Goal: Information Seeking & Learning: Check status

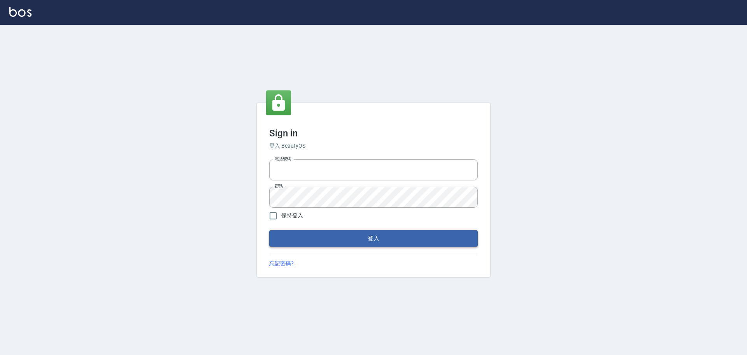
type input "0976821822"
click at [391, 241] on button "登入" at bounding box center [373, 238] width 209 height 16
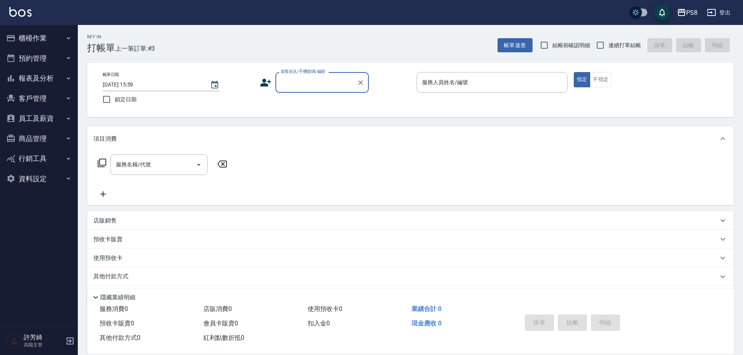
click at [28, 37] on button "櫃檯作業" at bounding box center [39, 38] width 72 height 20
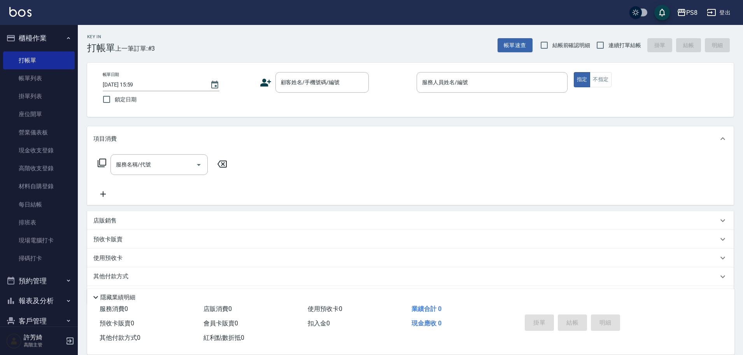
click at [26, 37] on button "櫃檯作業" at bounding box center [39, 38] width 72 height 20
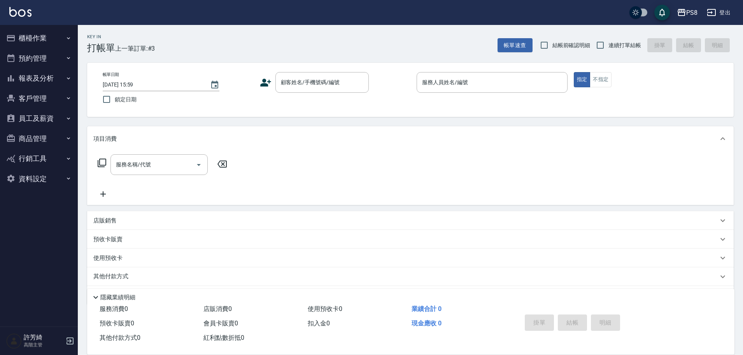
click at [44, 76] on button "報表及分析" at bounding box center [39, 78] width 72 height 20
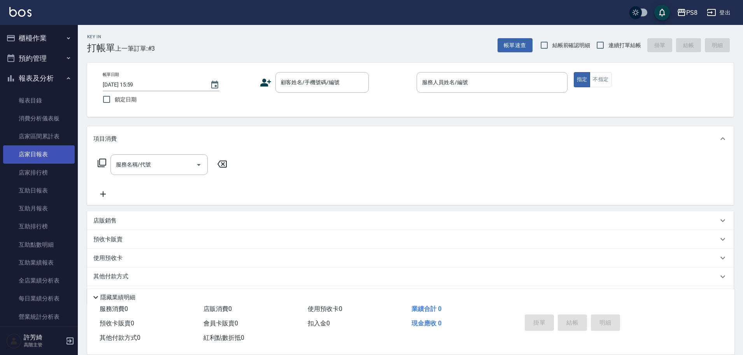
click at [45, 154] on link "店家日報表" at bounding box center [39, 154] width 72 height 18
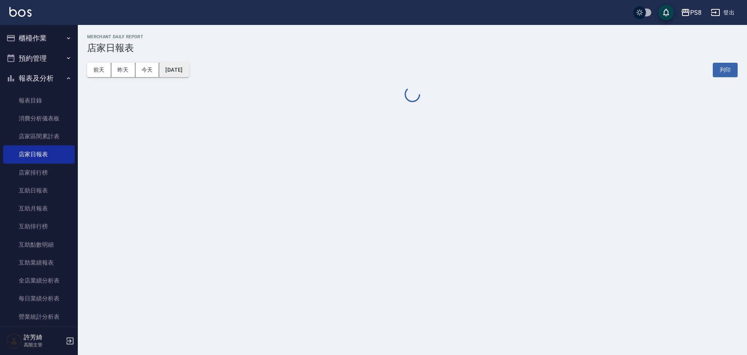
click at [181, 70] on button "[DATE]" at bounding box center [174, 70] width 30 height 14
click at [188, 68] on button "[DATE]" at bounding box center [174, 70] width 30 height 14
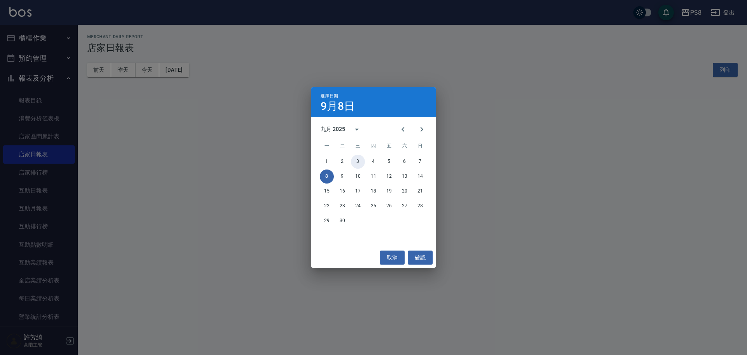
click at [356, 160] on button "3" at bounding box center [358, 162] width 14 height 14
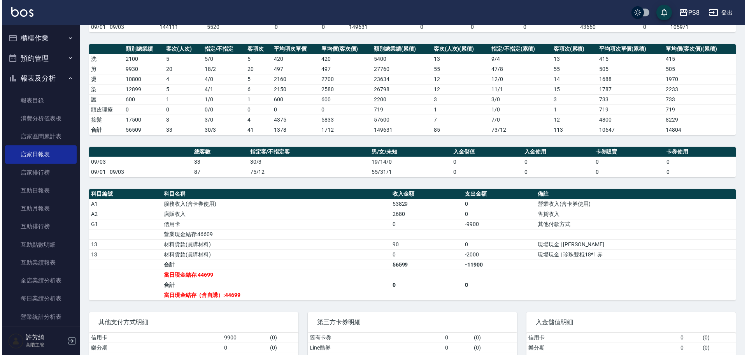
scroll to position [23, 0]
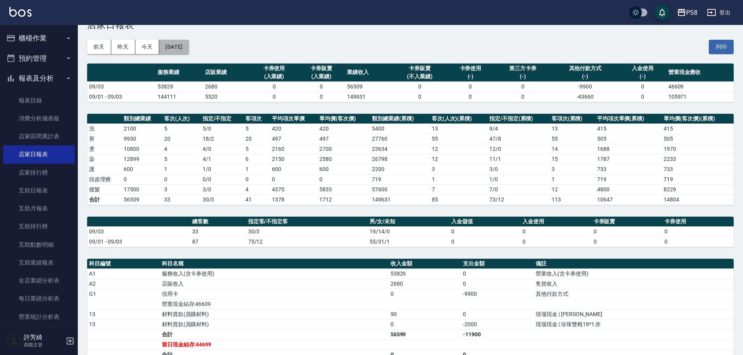
click at [180, 47] on button "[DATE]" at bounding box center [174, 47] width 30 height 14
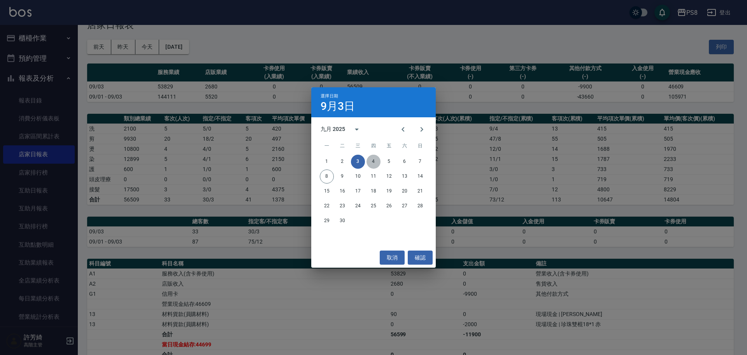
click at [375, 163] on button "4" at bounding box center [374, 162] width 14 height 14
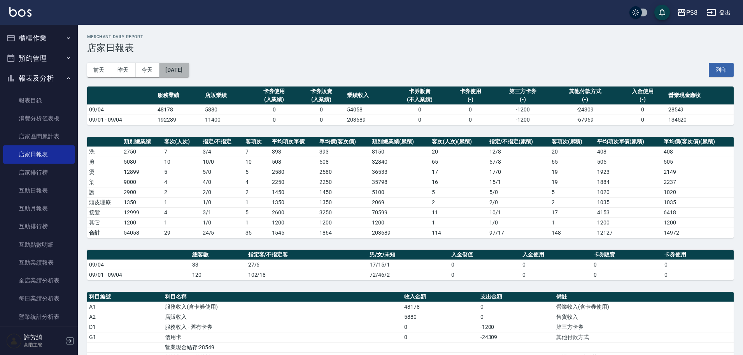
click at [170, 71] on button "[DATE]" at bounding box center [174, 70] width 30 height 14
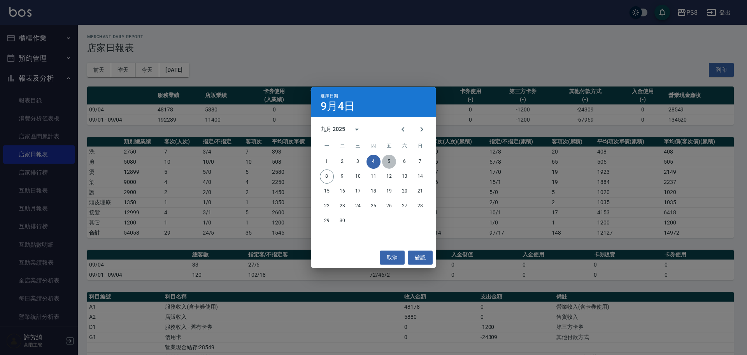
click at [389, 160] on button "5" at bounding box center [389, 162] width 14 height 14
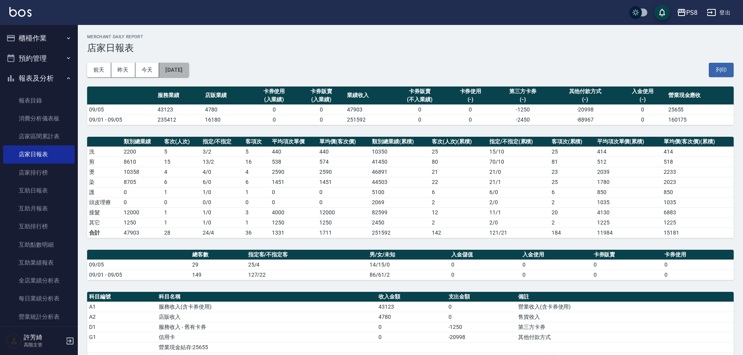
click at [175, 68] on button "[DATE]" at bounding box center [174, 70] width 30 height 14
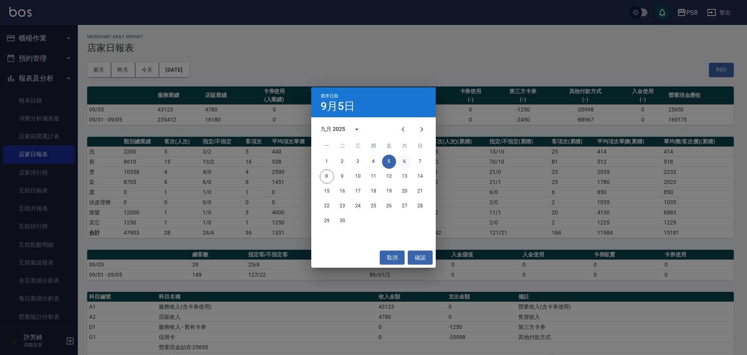
click at [408, 161] on button "6" at bounding box center [405, 162] width 14 height 14
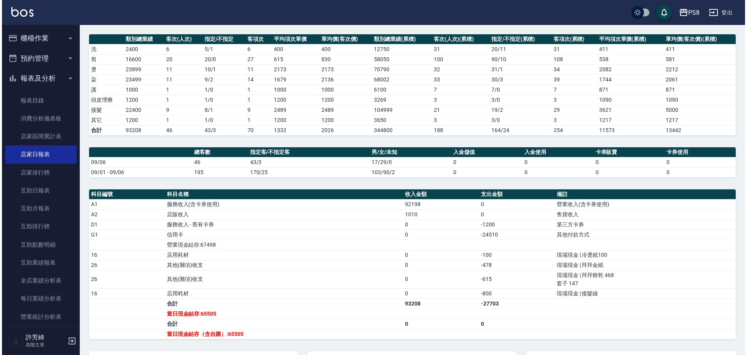
scroll to position [39, 0]
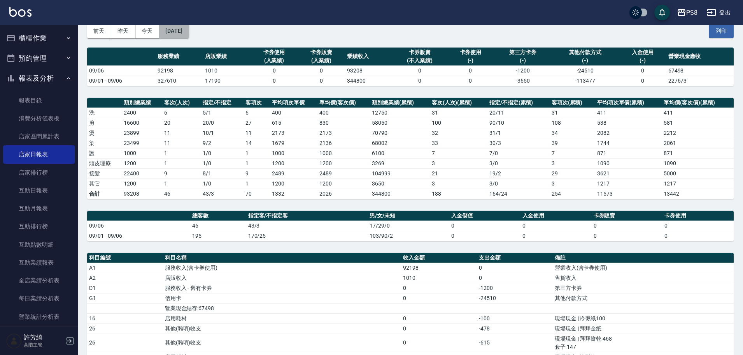
click at [184, 29] on button "[DATE]" at bounding box center [174, 31] width 30 height 14
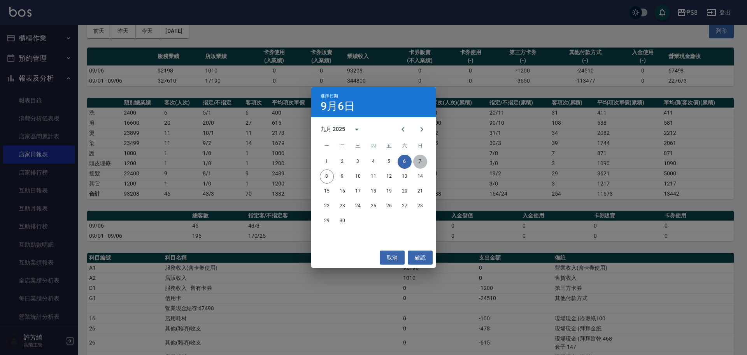
click at [425, 162] on button "7" at bounding box center [420, 162] width 14 height 14
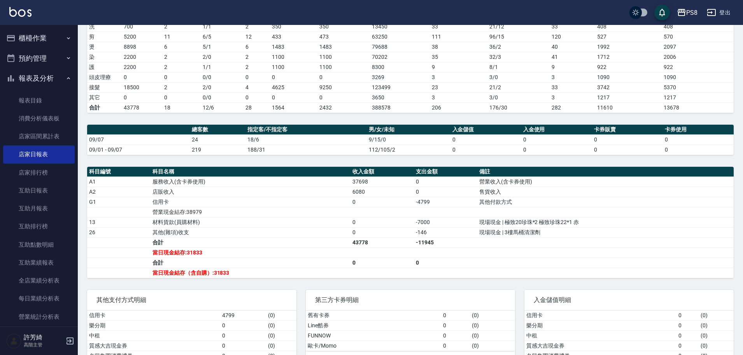
scroll to position [150, 0]
